Goal: Transaction & Acquisition: Obtain resource

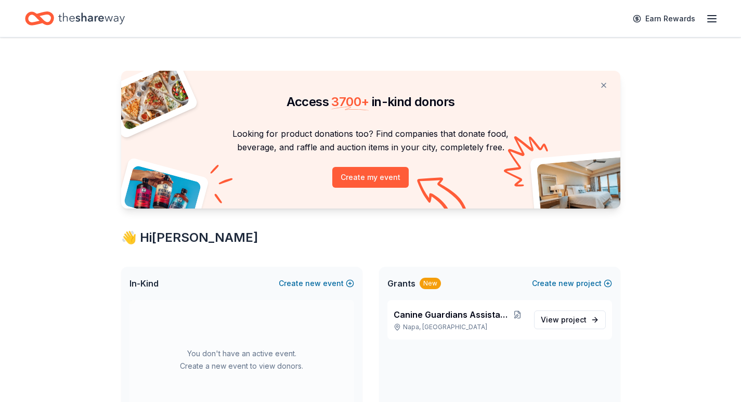
scroll to position [156, 0]
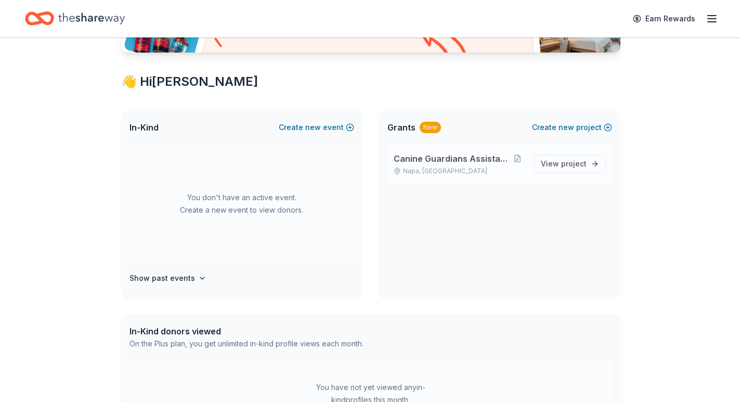
click at [439, 165] on div "Canine Guardians Assistance Dogs Napa, [GEOGRAPHIC_DATA]" at bounding box center [460, 163] width 132 height 23
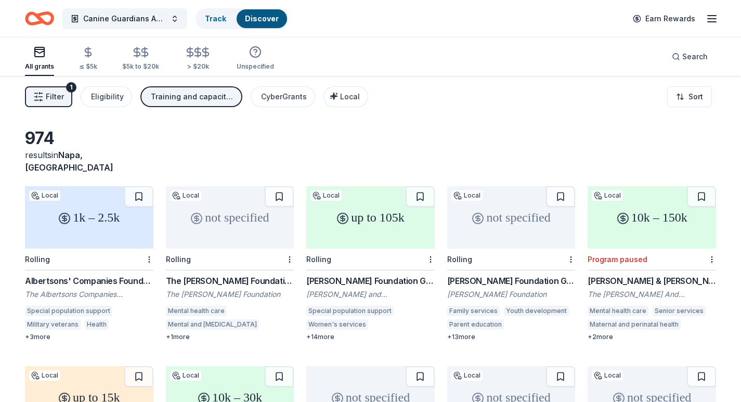
click at [54, 98] on span "Filter" at bounding box center [55, 97] width 18 height 12
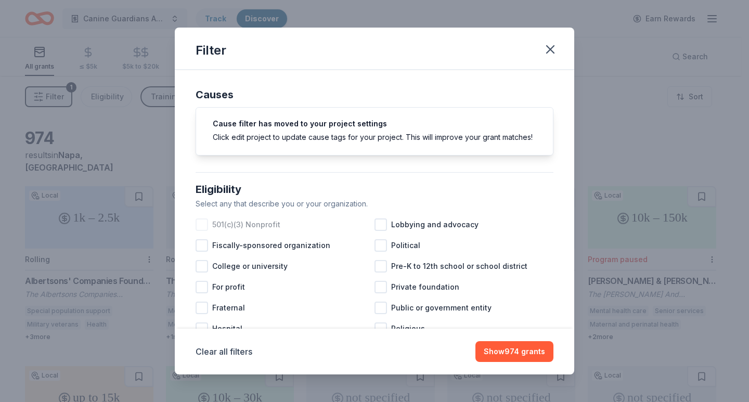
click at [202, 231] on div at bounding box center [202, 224] width 12 height 12
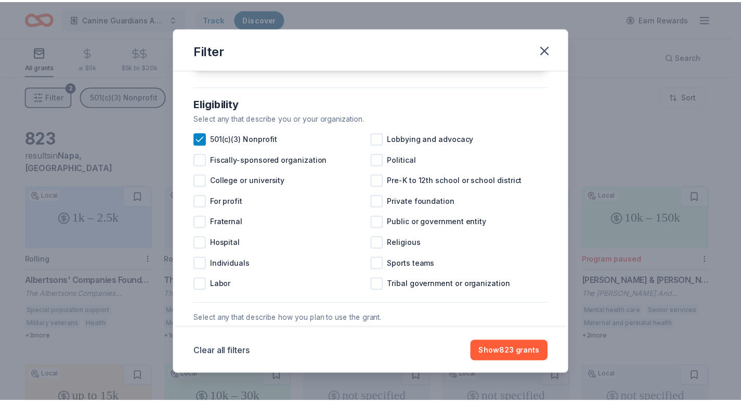
scroll to position [104, 0]
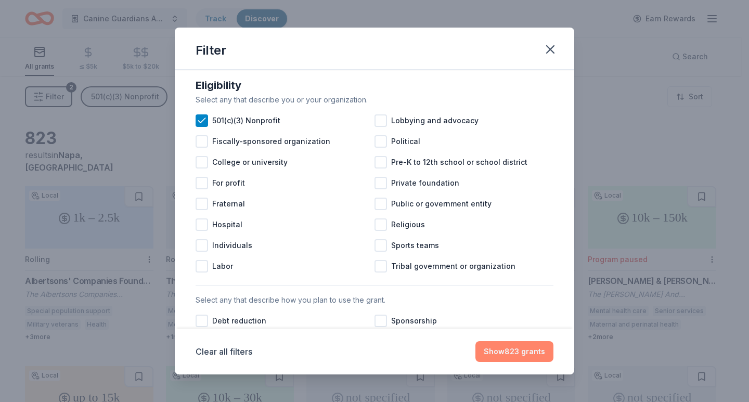
click at [502, 353] on button "Show 823 grants" at bounding box center [514, 351] width 78 height 21
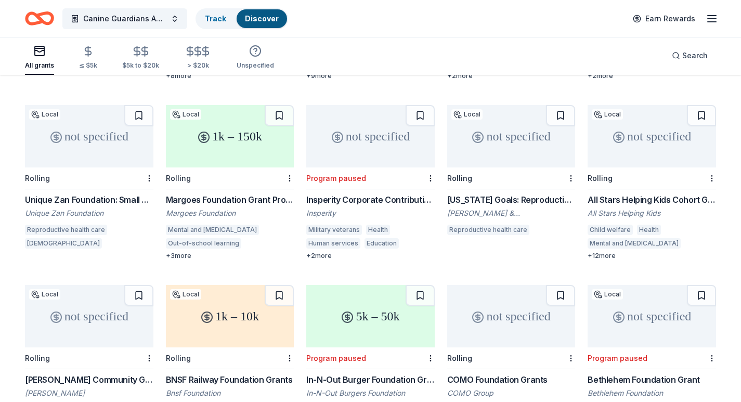
scroll to position [416, 0]
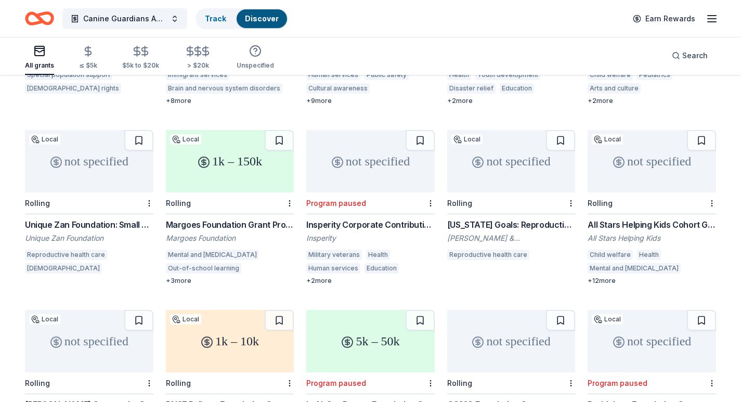
click at [336, 250] on div "Military veterans Health Human services Education Wildlife biodiversity Environ…" at bounding box center [370, 263] width 128 height 27
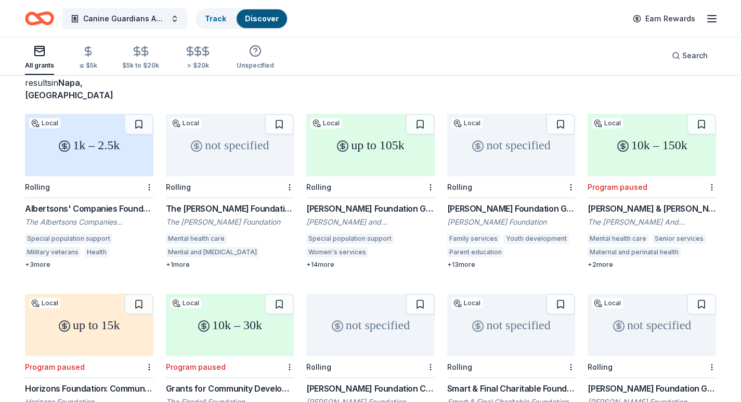
scroll to position [52, 0]
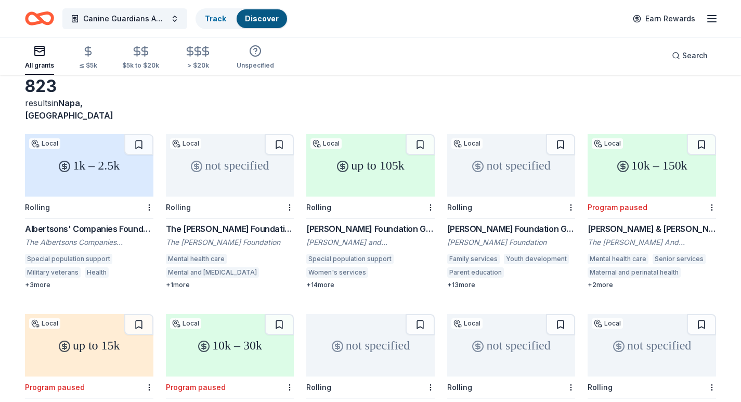
click at [58, 267] on div "Military veterans" at bounding box center [53, 272] width 56 height 10
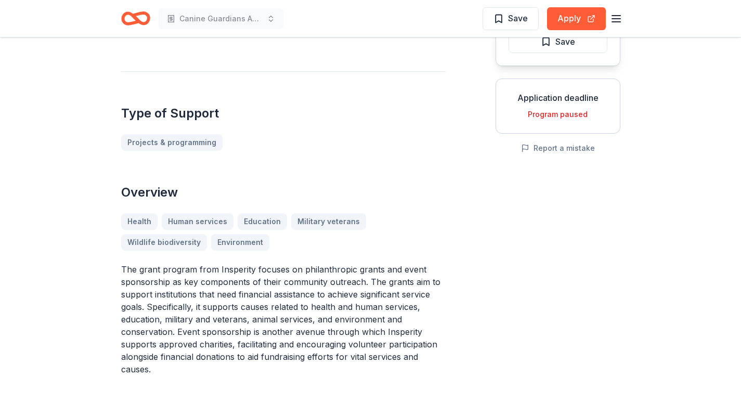
scroll to position [156, 0]
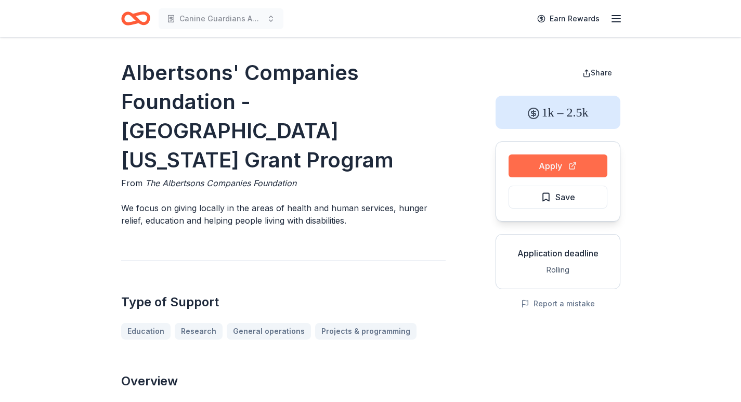
click at [559, 164] on button "Apply" at bounding box center [558, 165] width 99 height 23
